Goal: Obtain resource: Download file/media

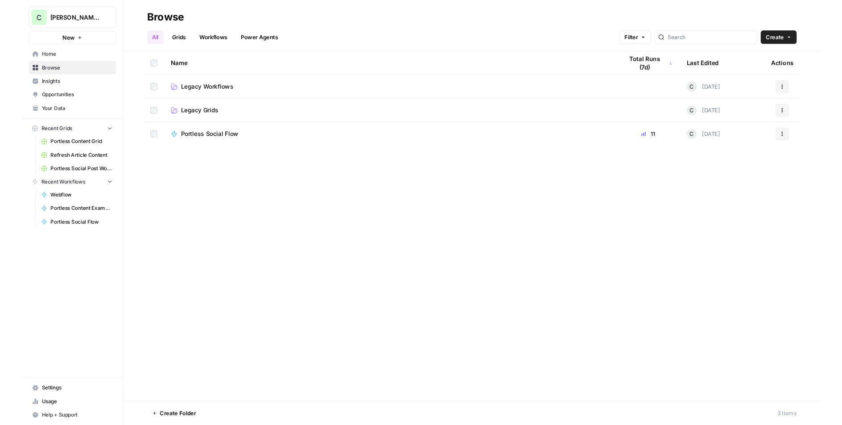
scroll to position [1339, 0]
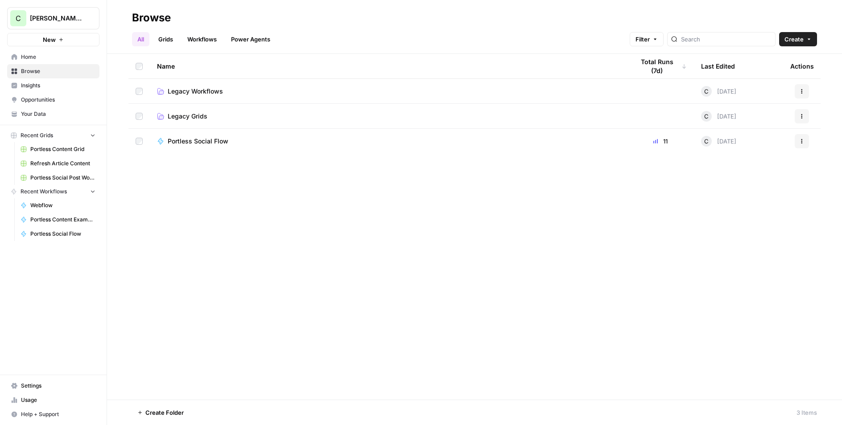
click at [36, 117] on span "Your Data" at bounding box center [58, 114] width 74 height 8
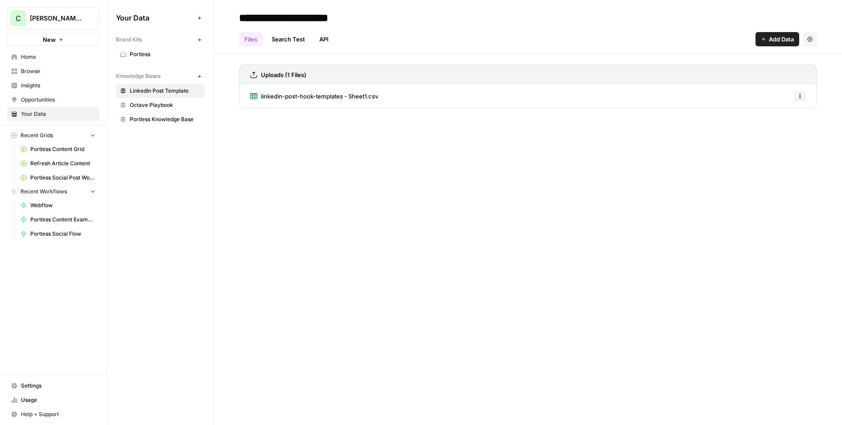
click at [305, 98] on span "linkedin-post-hook-templates - Sheet1.csv" at bounding box center [319, 96] width 117 height 9
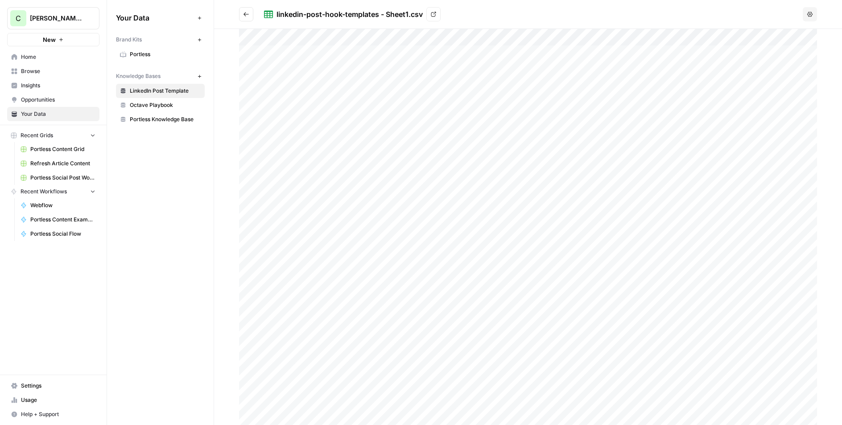
click at [245, 16] on icon "Go back" at bounding box center [246, 14] width 6 height 6
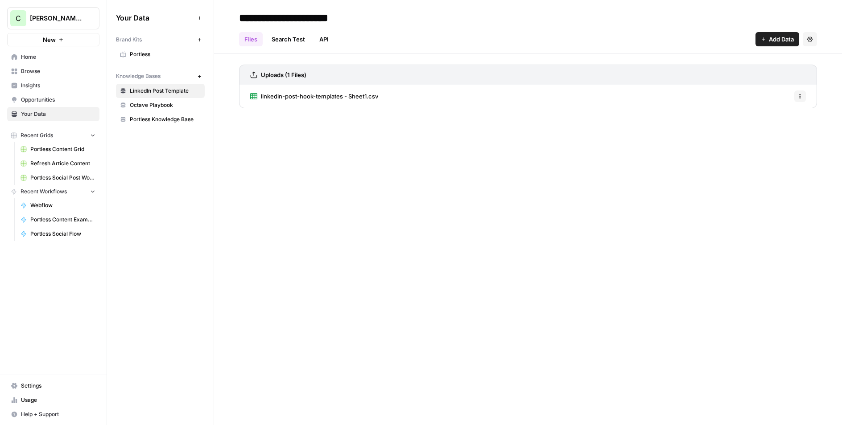
click at [160, 122] on span "Portless Knowledge Base" at bounding box center [165, 119] width 71 height 8
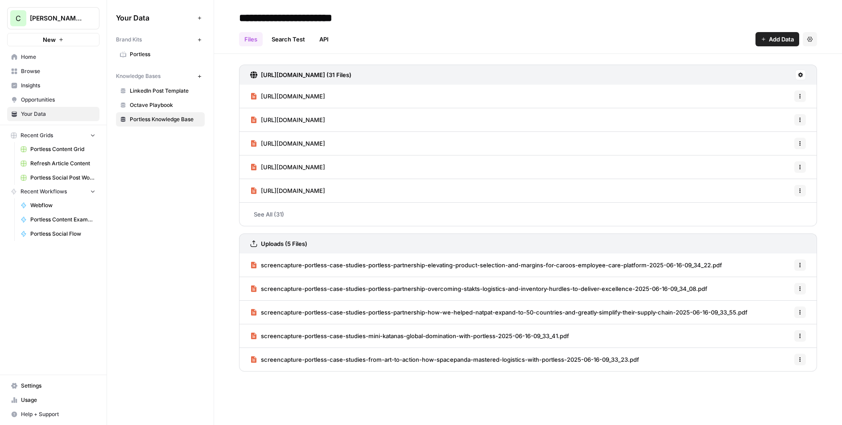
click at [153, 87] on span "LinkedIn Post Template" at bounding box center [165, 91] width 71 height 8
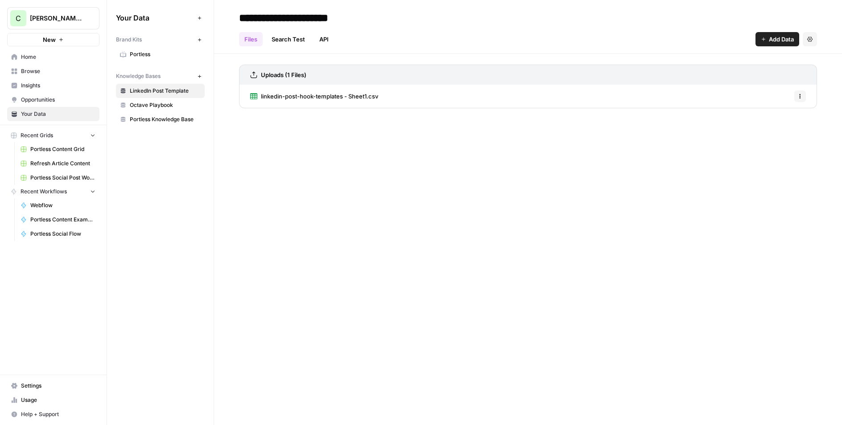
click at [305, 102] on link "linkedin-post-hook-templates - Sheet1.csv" at bounding box center [314, 96] width 128 height 23
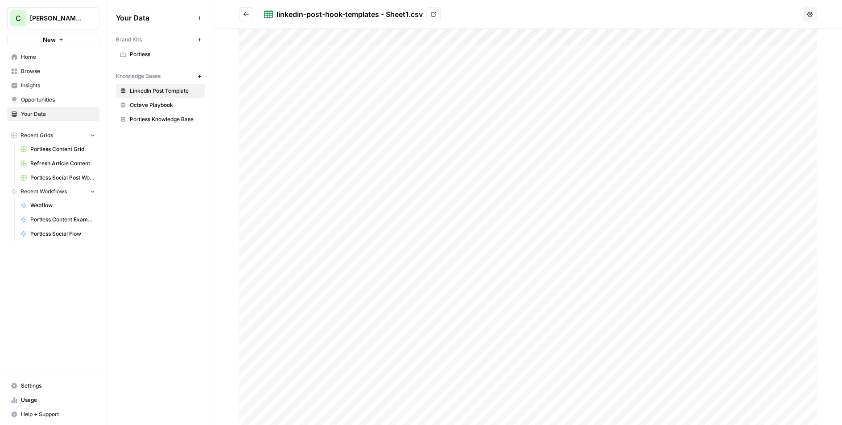
click at [246, 16] on icon "Go back" at bounding box center [246, 14] width 6 height 6
